Goal: Task Accomplishment & Management: Manage account settings

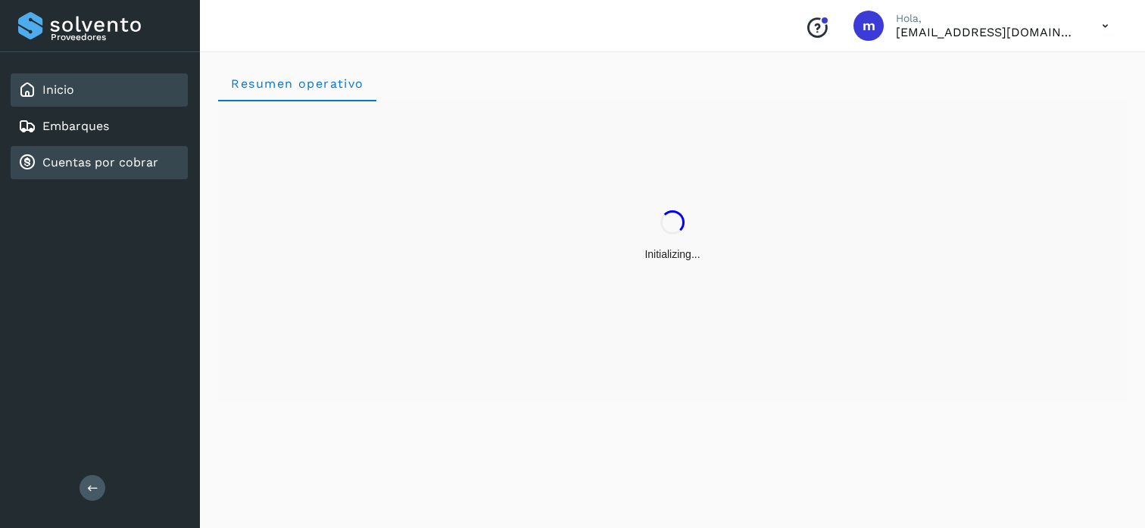
click at [62, 157] on link "Cuentas por cobrar" at bounding box center [100, 162] width 116 height 14
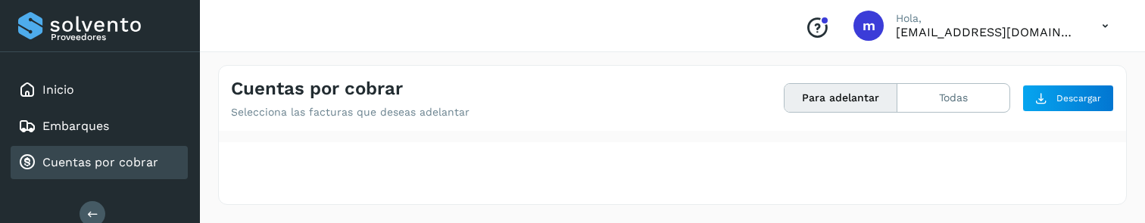
click at [1110, 23] on icon at bounding box center [1104, 26] width 31 height 31
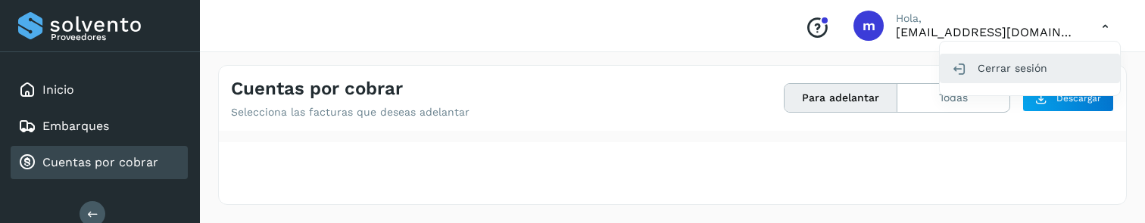
click at [1021, 73] on div "Cerrar sesión" at bounding box center [1030, 68] width 180 height 29
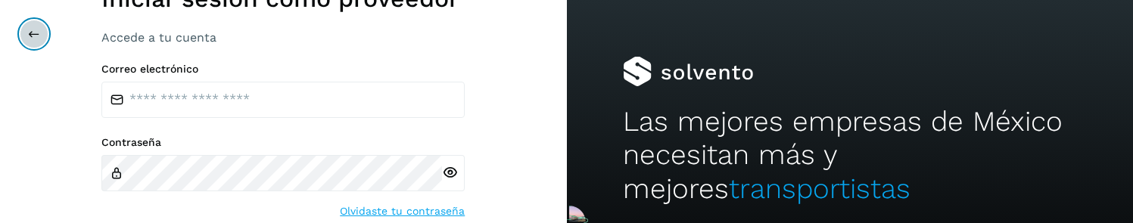
click at [36, 26] on button at bounding box center [34, 34] width 29 height 29
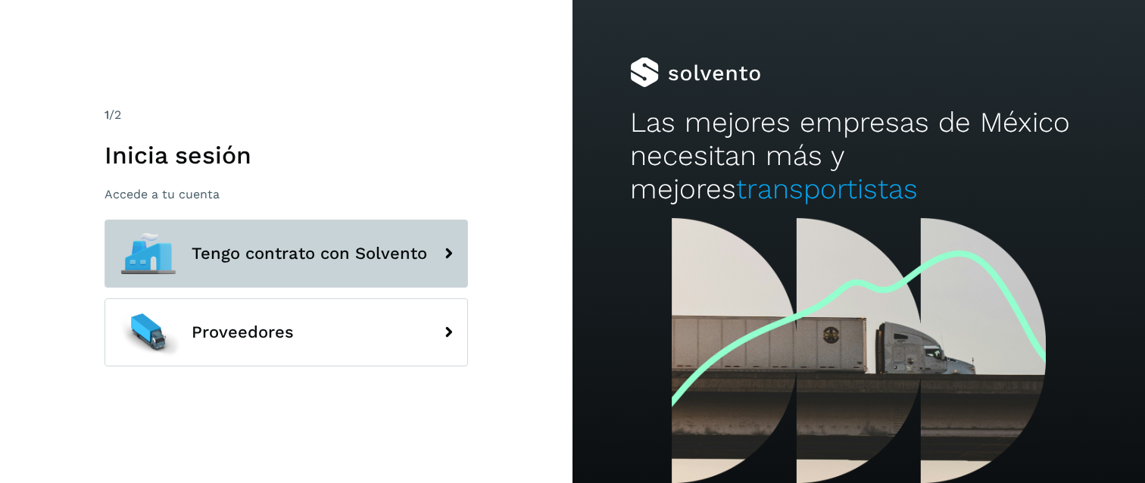
click at [294, 279] on button "Tengo contrato con Solvento" at bounding box center [285, 254] width 363 height 68
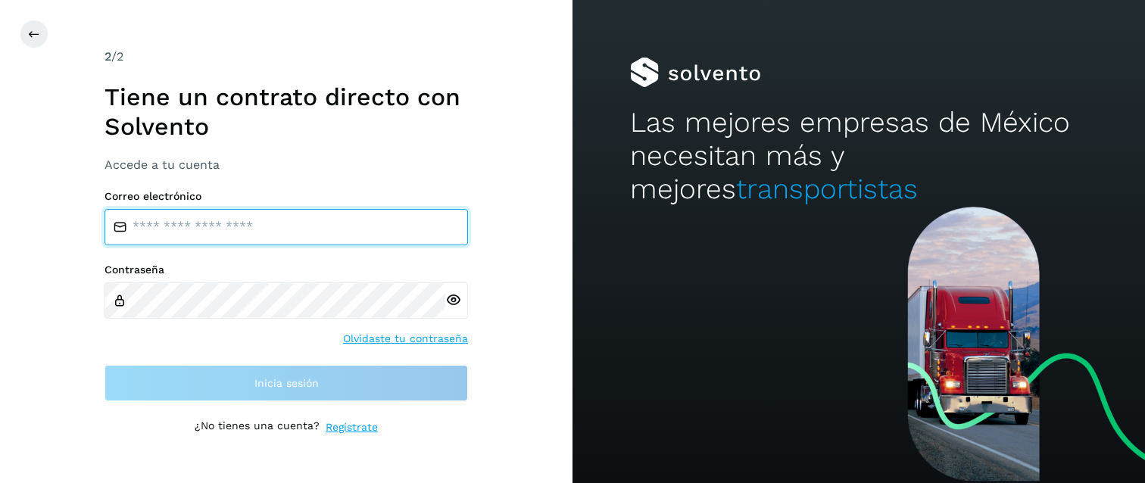
click at [222, 223] on input "email" at bounding box center [285, 227] width 363 height 36
type input "**********"
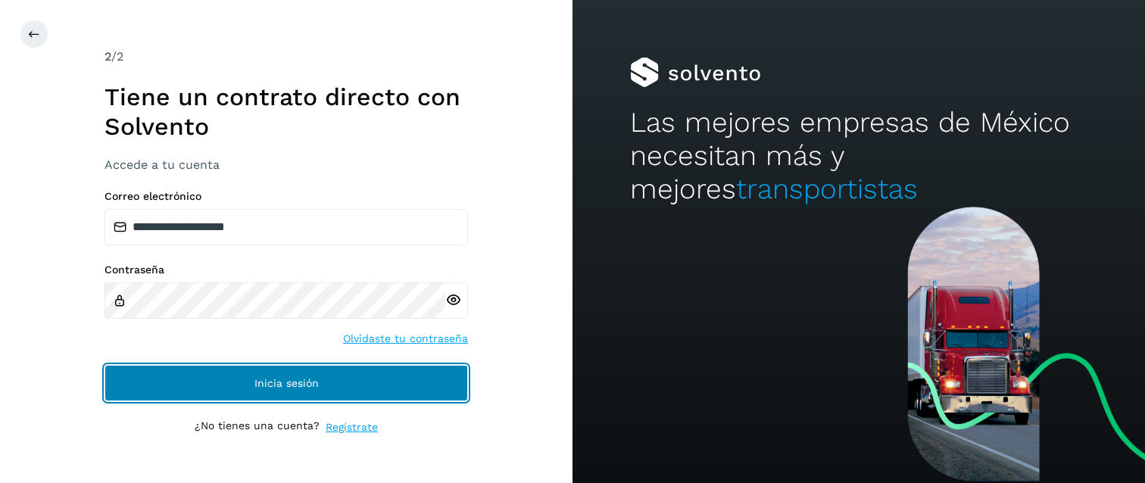
click at [301, 392] on button "Inicia sesión" at bounding box center [285, 383] width 363 height 36
